Goal: Information Seeking & Learning: Learn about a topic

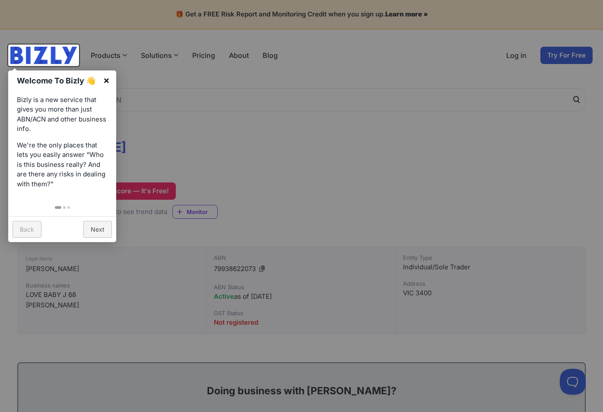
drag, startPoint x: 105, startPoint y: 79, endPoint x: 129, endPoint y: 88, distance: 25.8
click at [105, 79] on link "×" at bounding box center [106, 79] width 19 height 19
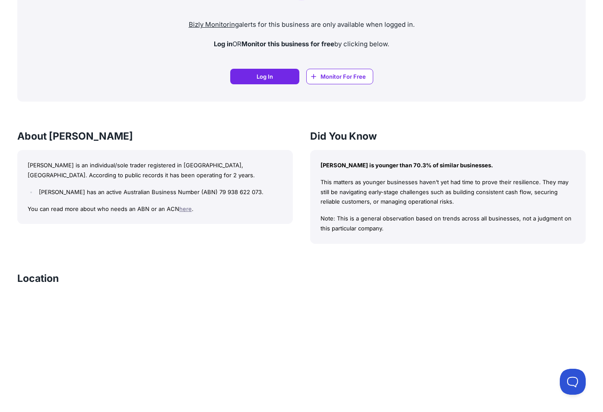
scroll to position [677, 0]
